Goal: Find specific page/section: Find specific page/section

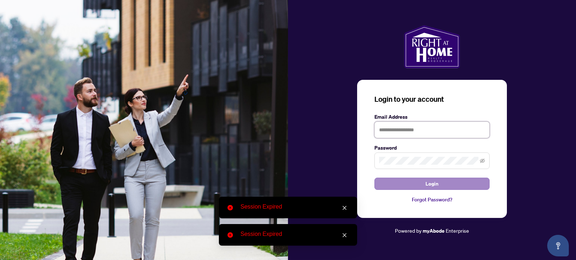
type input "**********"
click at [404, 179] on button "Login" at bounding box center [431, 184] width 115 height 12
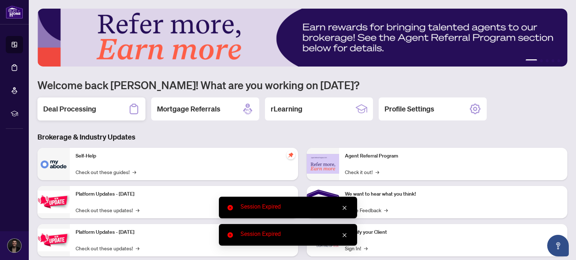
click at [91, 104] on h2 "Deal Processing" at bounding box center [69, 109] width 53 height 10
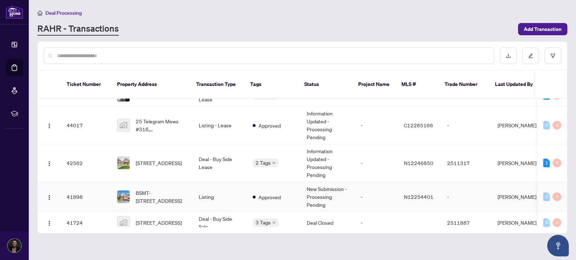
scroll to position [70, 0]
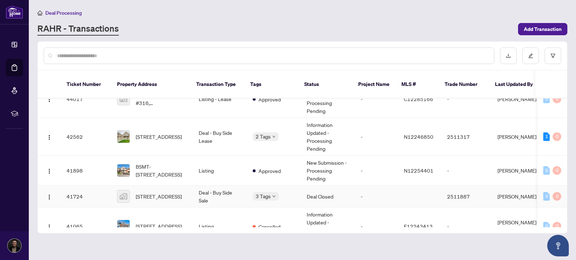
click at [282, 192] on div "3 Tags" at bounding box center [274, 196] width 42 height 8
click at [269, 192] on div "3 Tags" at bounding box center [266, 196] width 26 height 8
click at [344, 186] on td "Deal Closed" at bounding box center [328, 197] width 54 height 22
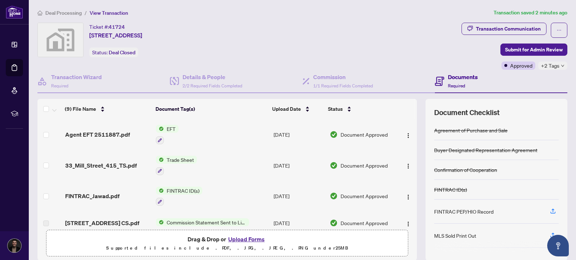
click at [102, 130] on span "Agent EFT 2511887.pdf" at bounding box center [97, 134] width 65 height 9
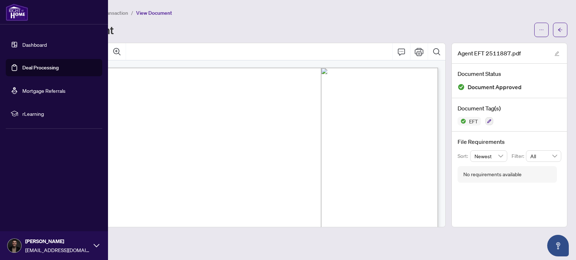
click at [26, 42] on link "Dashboard" at bounding box center [34, 44] width 24 height 6
